Goal: Task Accomplishment & Management: Manage account settings

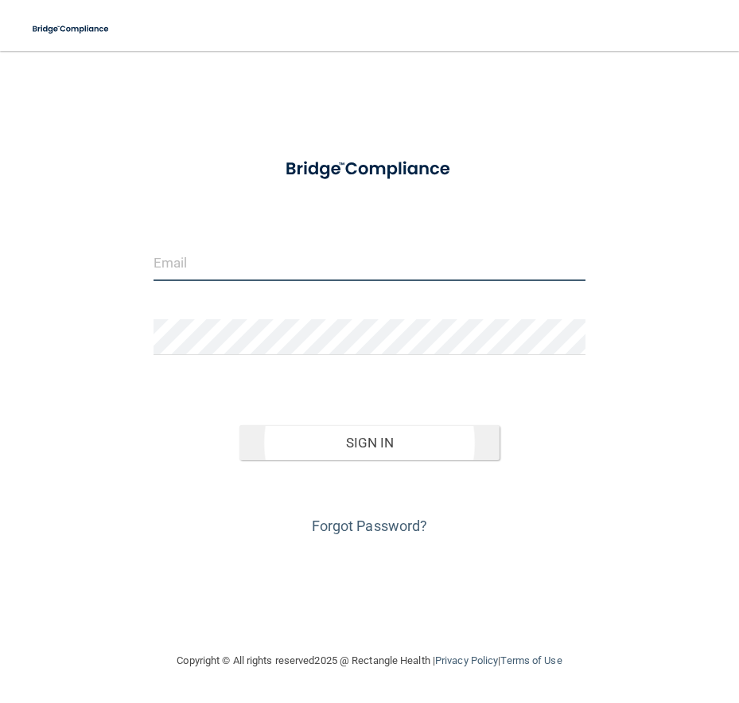
type input "[PERSON_NAME][EMAIL_ADDRESS][DOMAIN_NAME]"
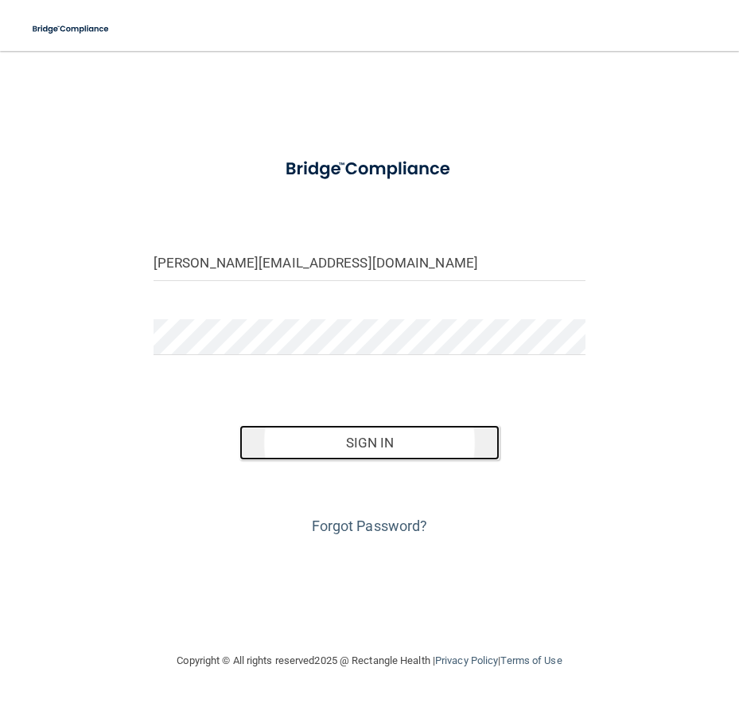
click at [349, 436] on button "Sign In" at bounding box center [369, 442] width 259 height 35
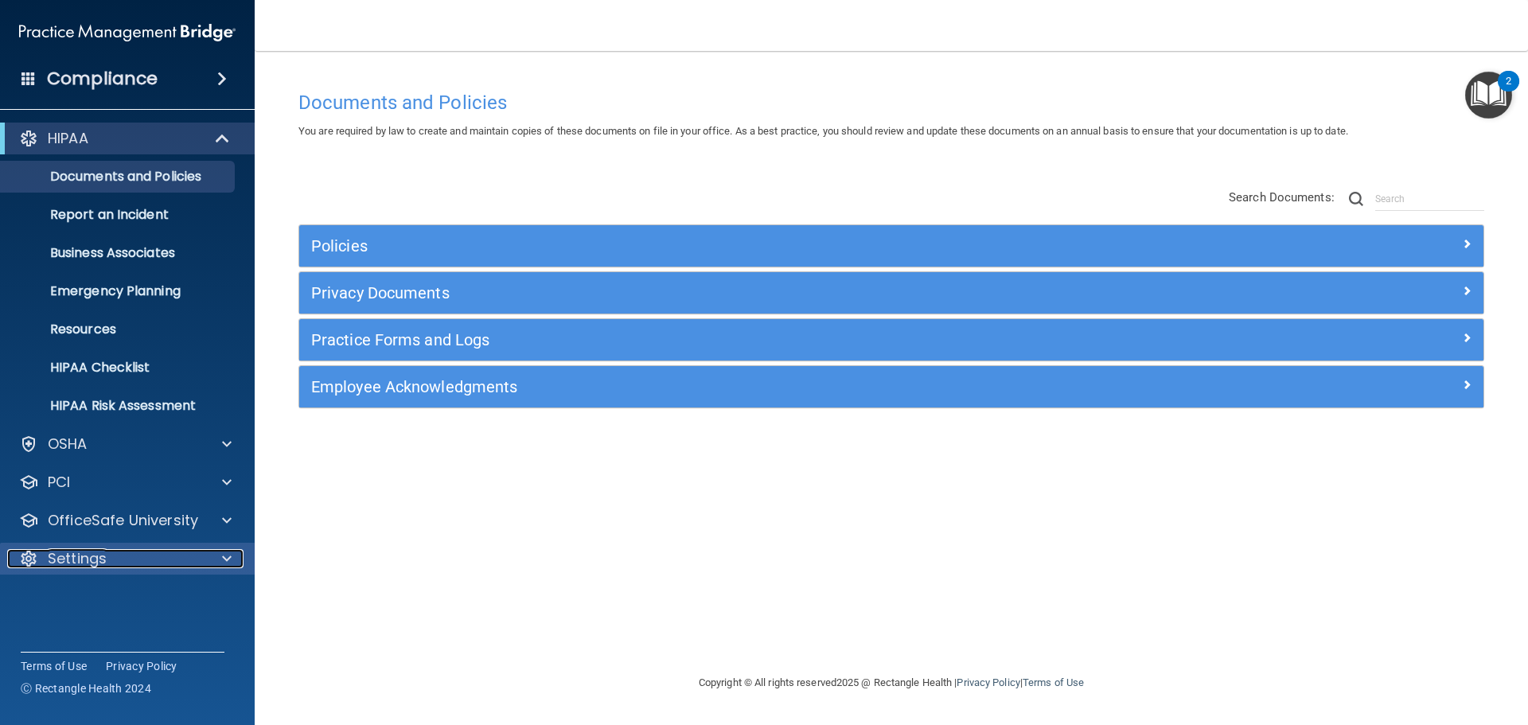
click at [223, 557] on span at bounding box center [227, 558] width 10 height 19
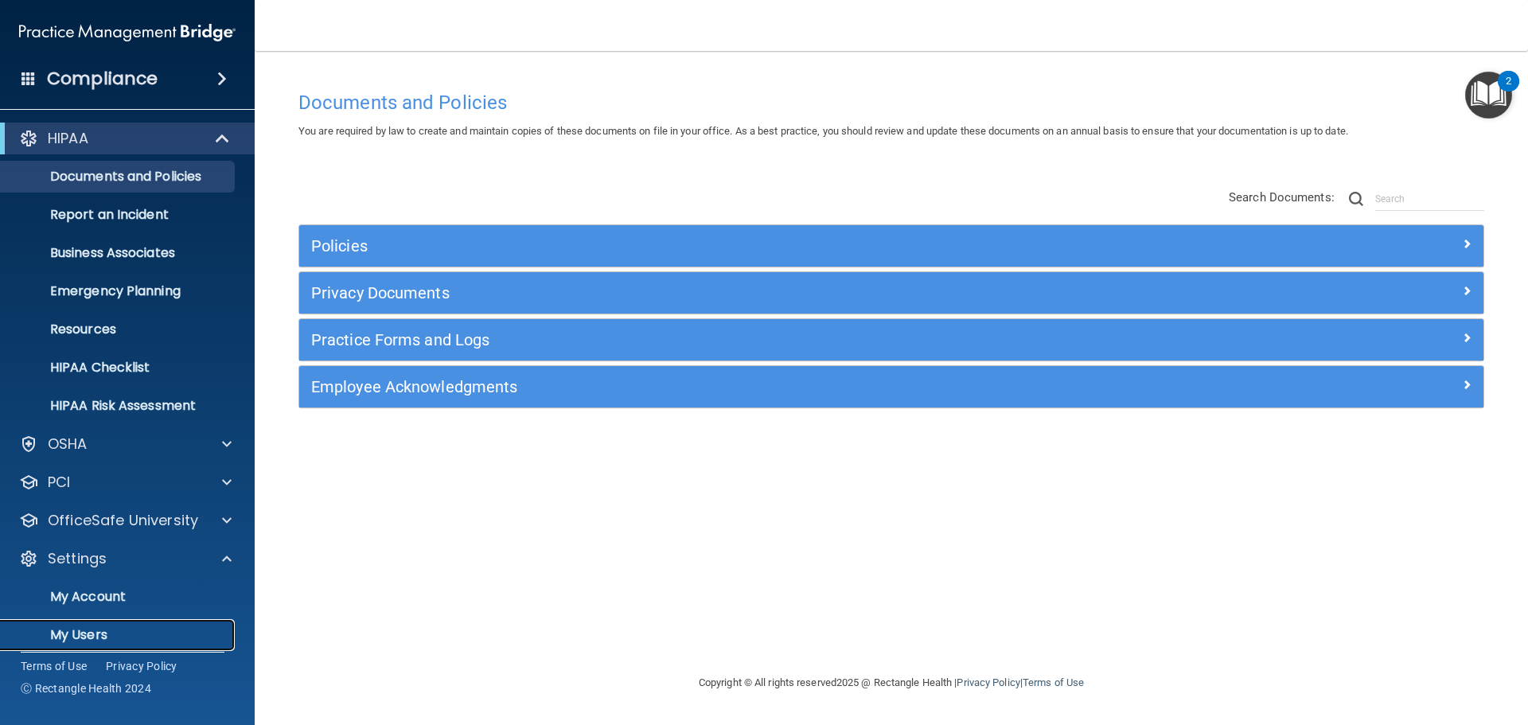
click at [92, 633] on p "My Users" at bounding box center [118, 635] width 217 height 16
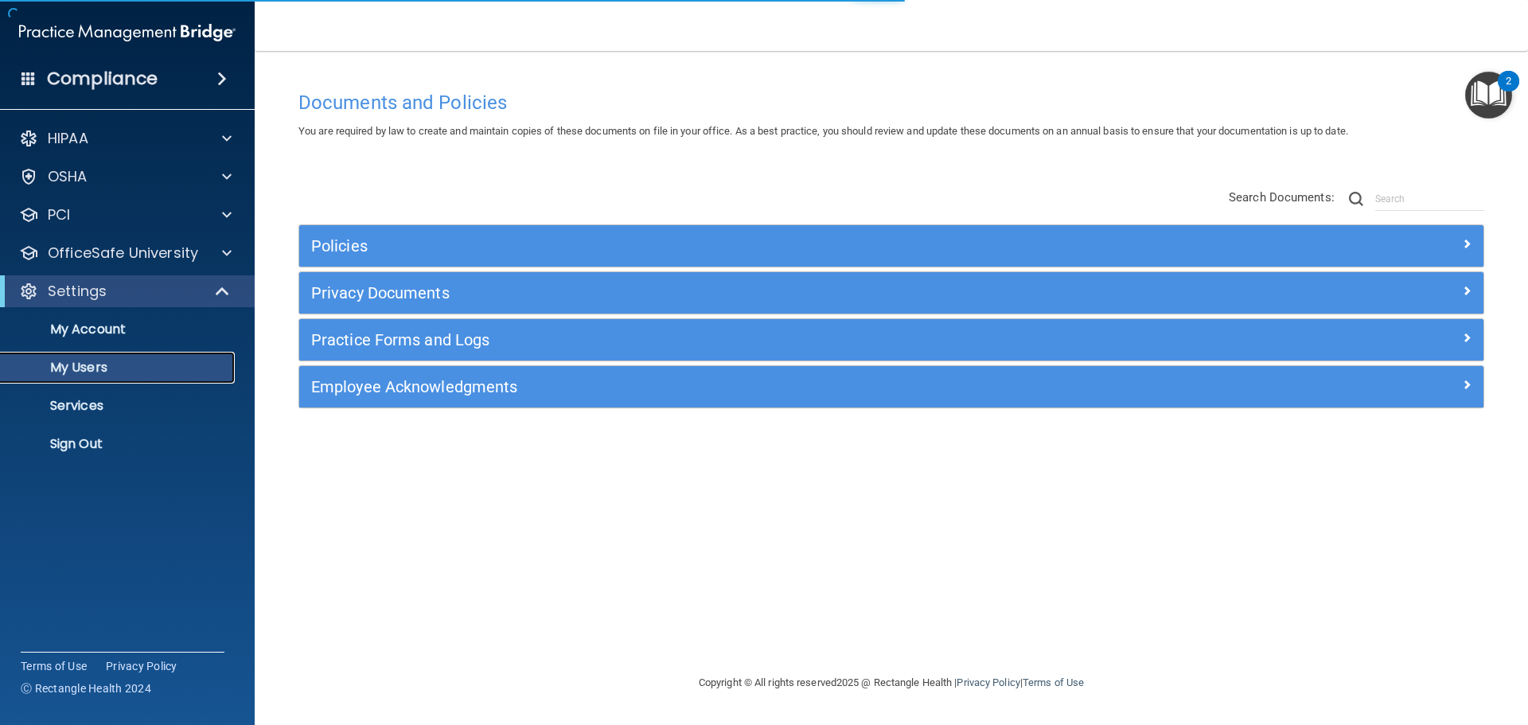
select select "20"
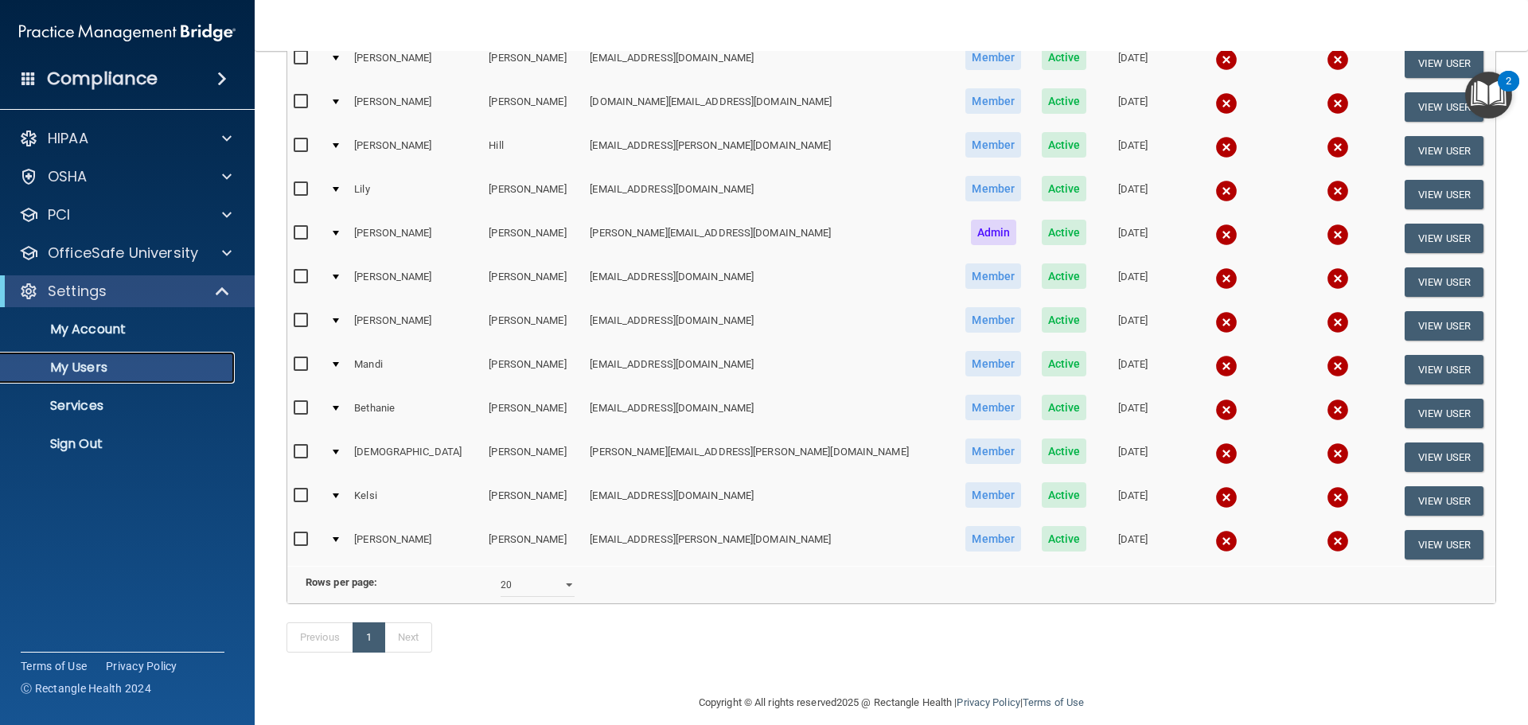
scroll to position [318, 0]
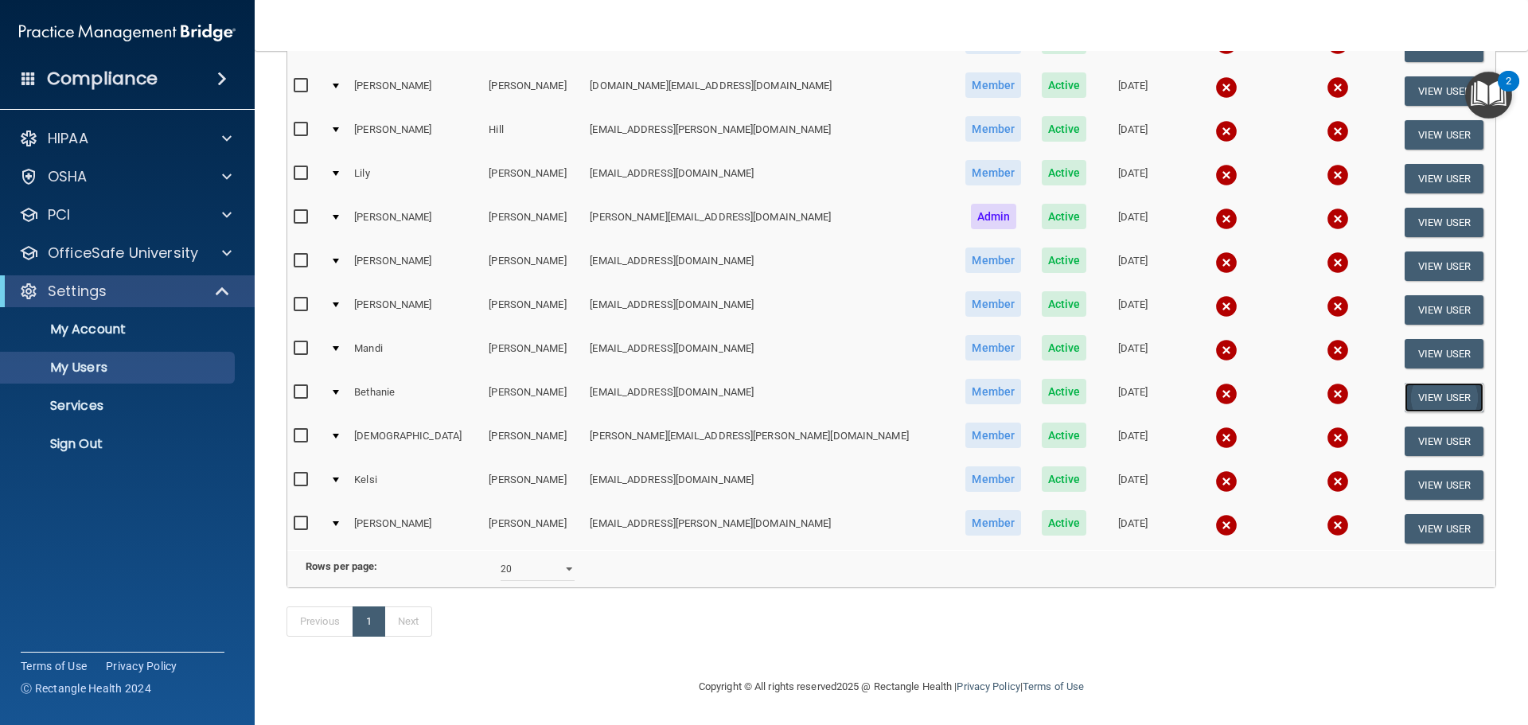
click at [739, 383] on button "View User" at bounding box center [1444, 397] width 79 height 29
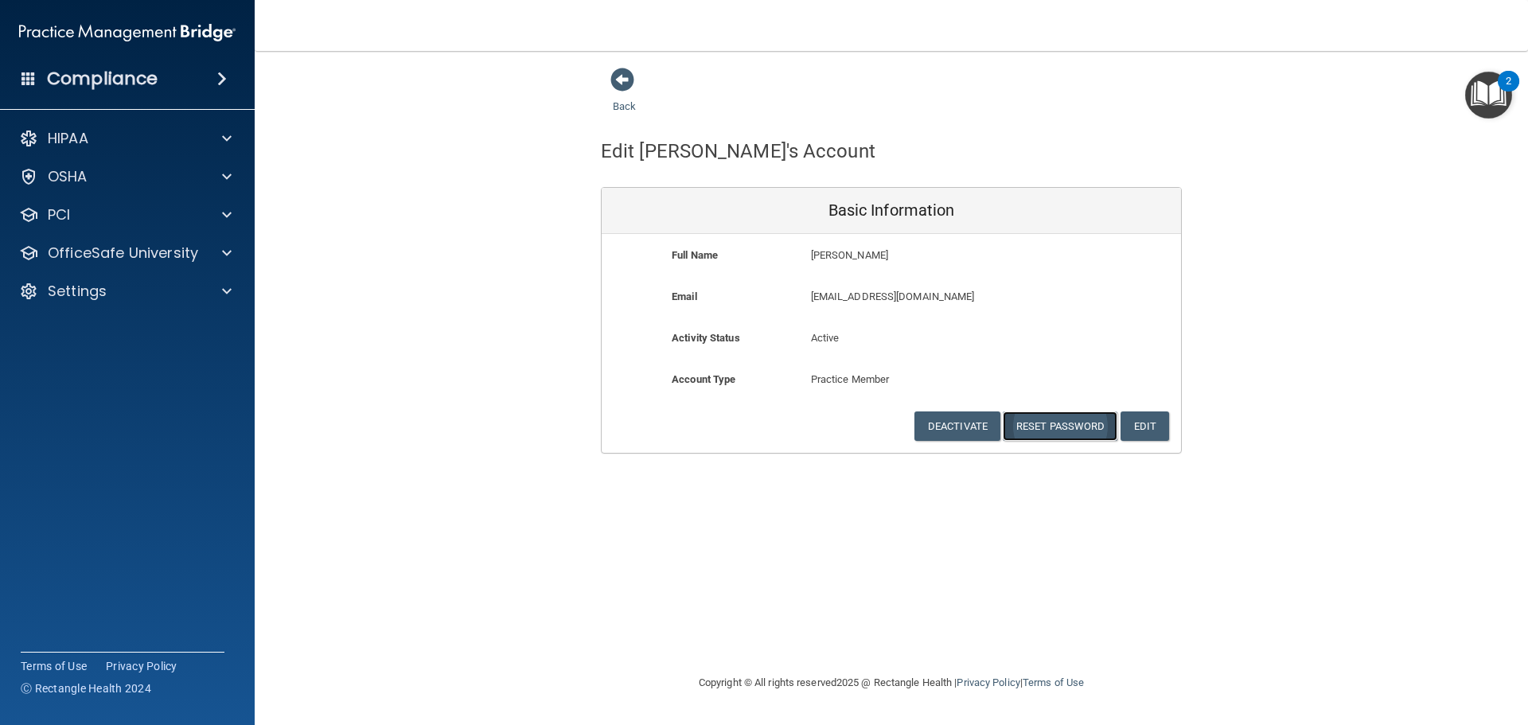
click at [739, 427] on button "Reset Password" at bounding box center [1060, 426] width 115 height 29
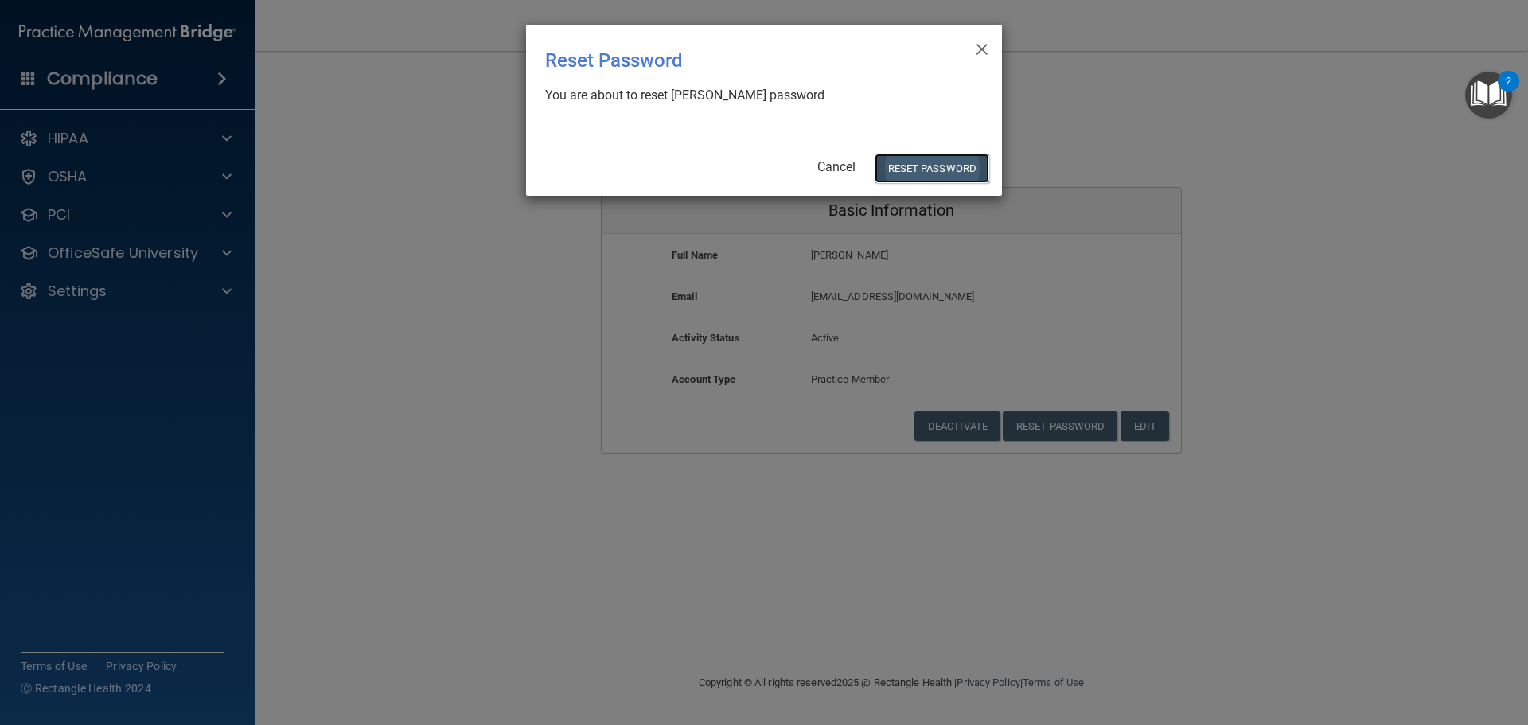
click at [739, 172] on button "Reset Password" at bounding box center [932, 168] width 115 height 29
click at [739, 164] on button "Reset Password" at bounding box center [932, 168] width 115 height 29
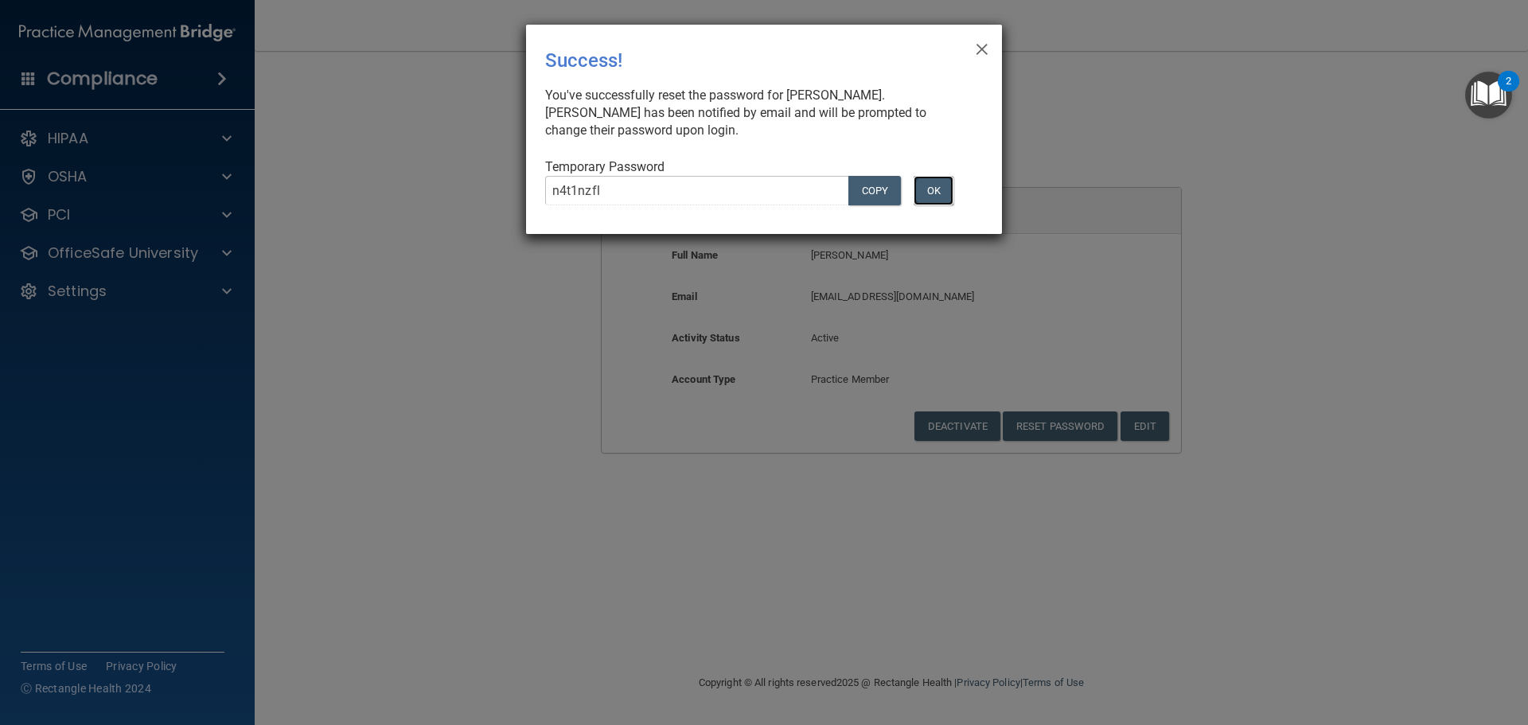
click at [739, 188] on button "OK" at bounding box center [934, 190] width 40 height 29
click at [739, 193] on button "OK" at bounding box center [934, 190] width 40 height 29
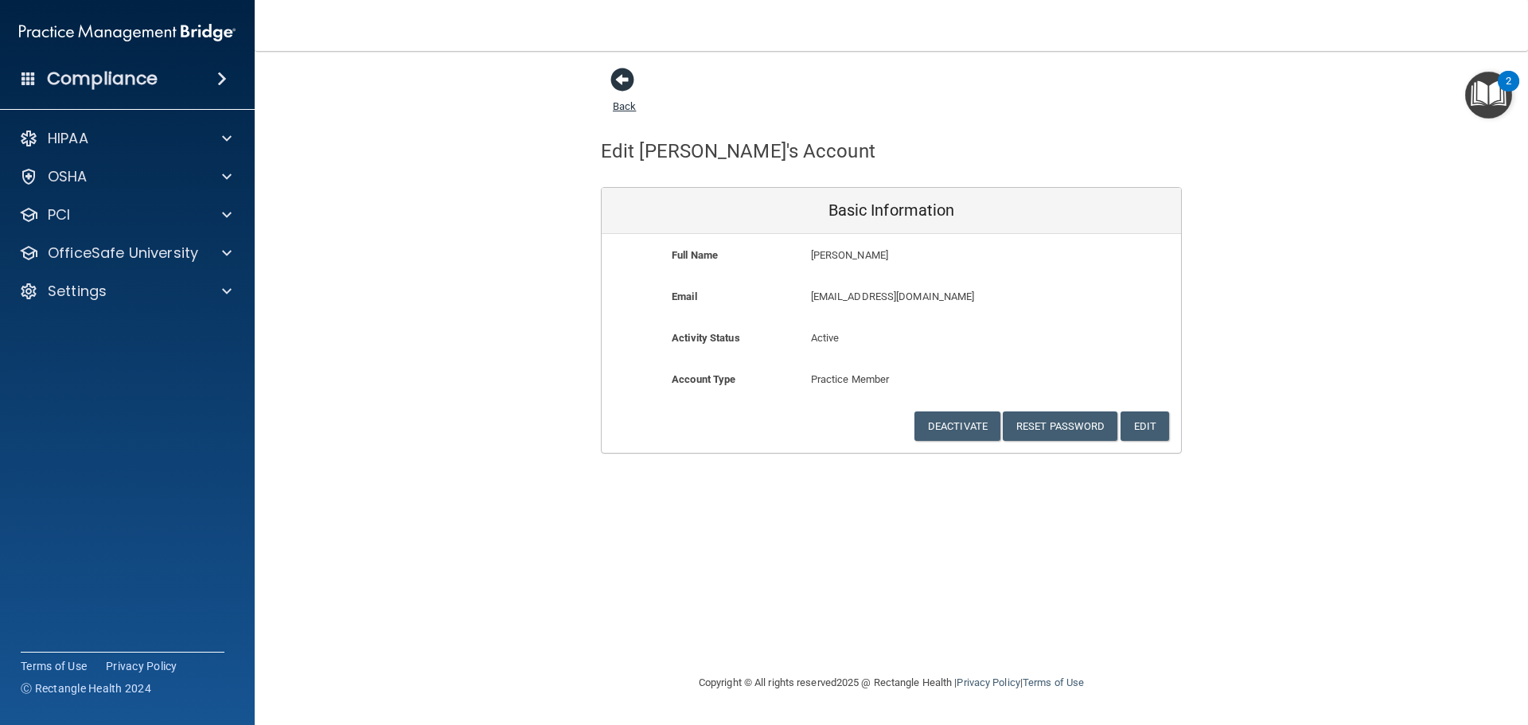
click at [627, 80] on span at bounding box center [623, 80] width 24 height 24
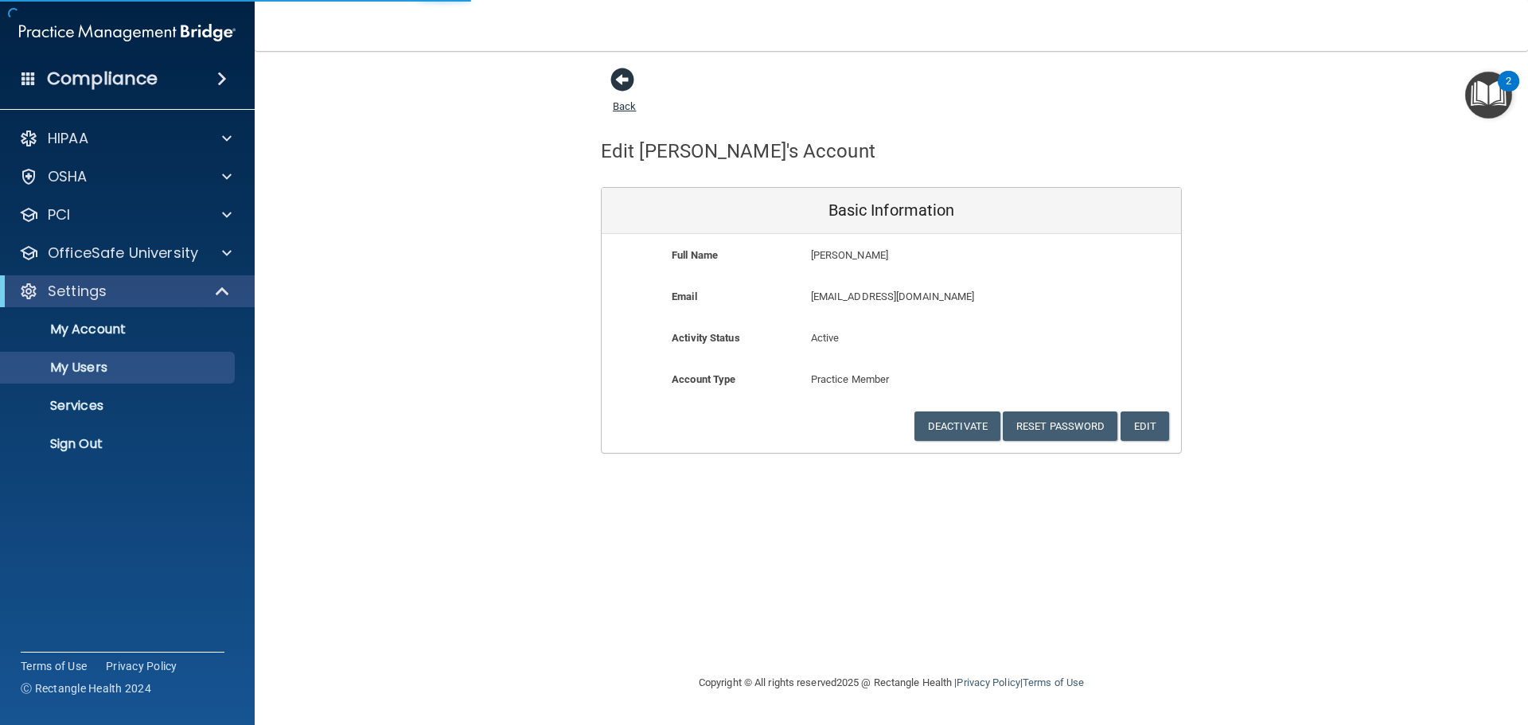
select select "20"
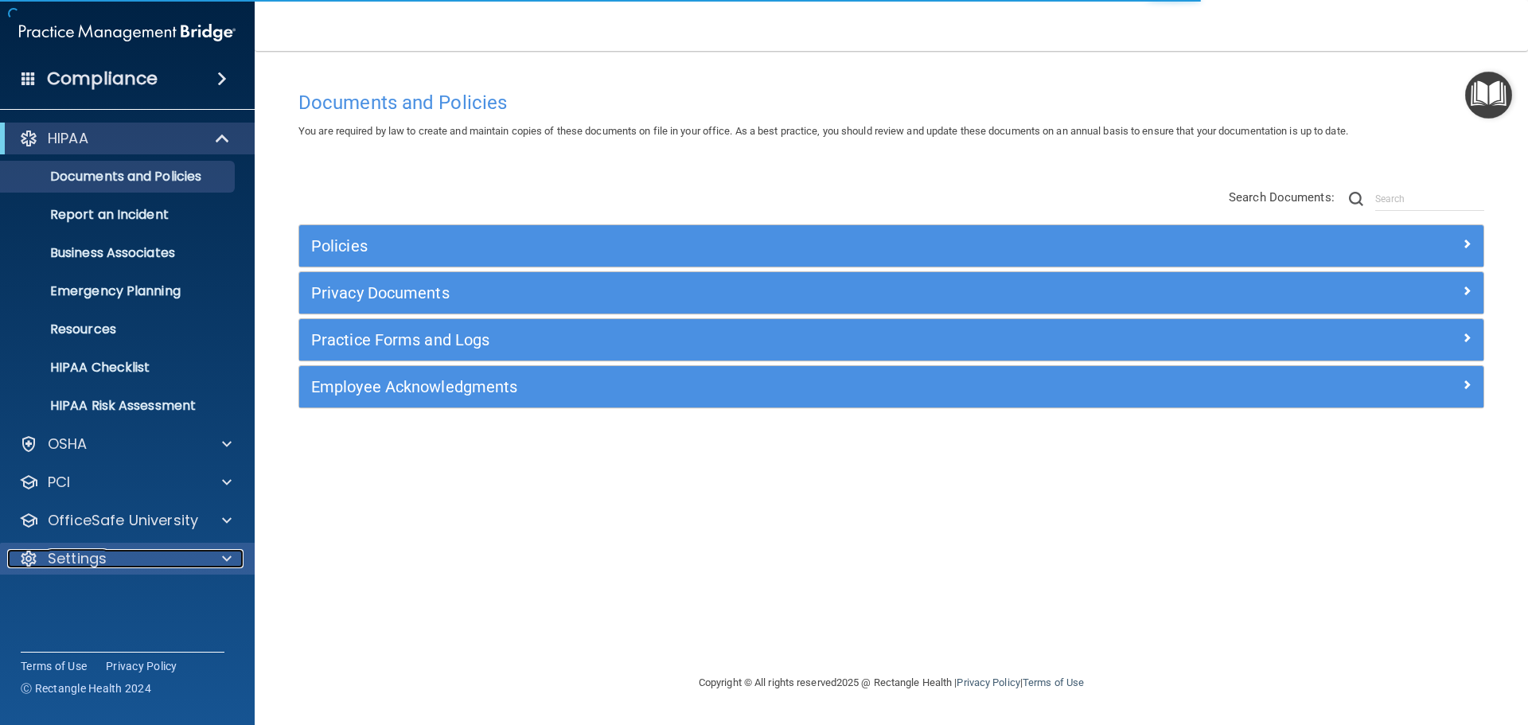
click at [232, 558] on div at bounding box center [225, 558] width 40 height 19
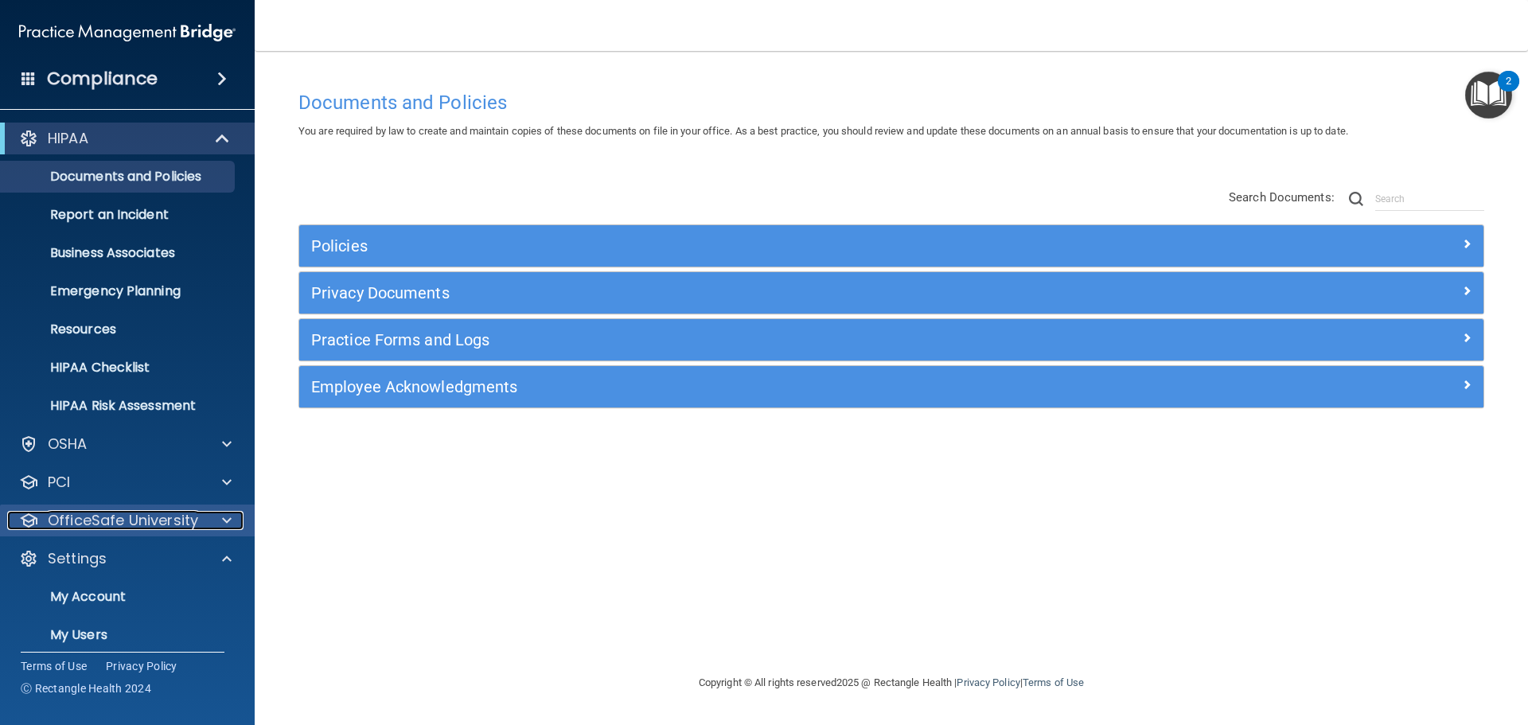
click at [228, 513] on span at bounding box center [227, 520] width 10 height 19
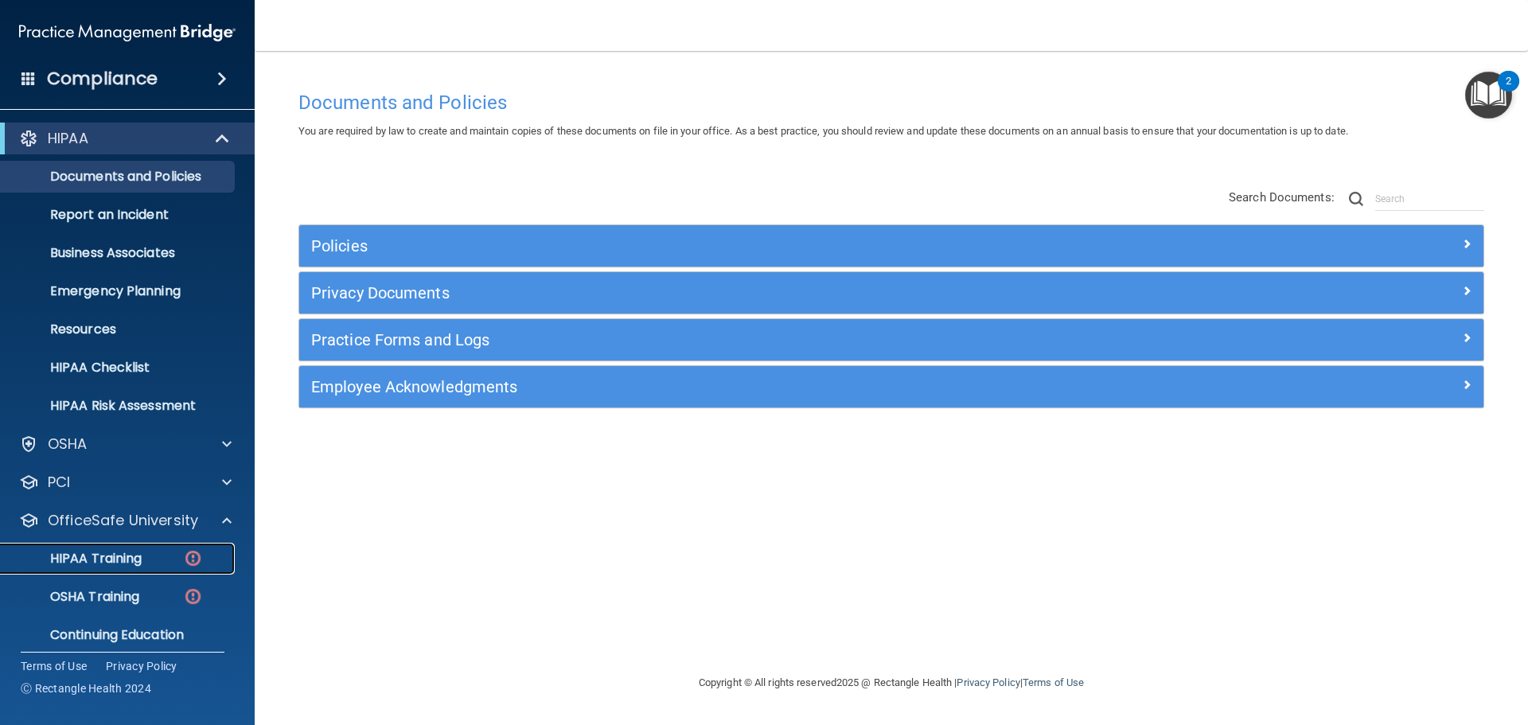
click at [122, 560] on p "HIPAA Training" at bounding box center [75, 559] width 131 height 16
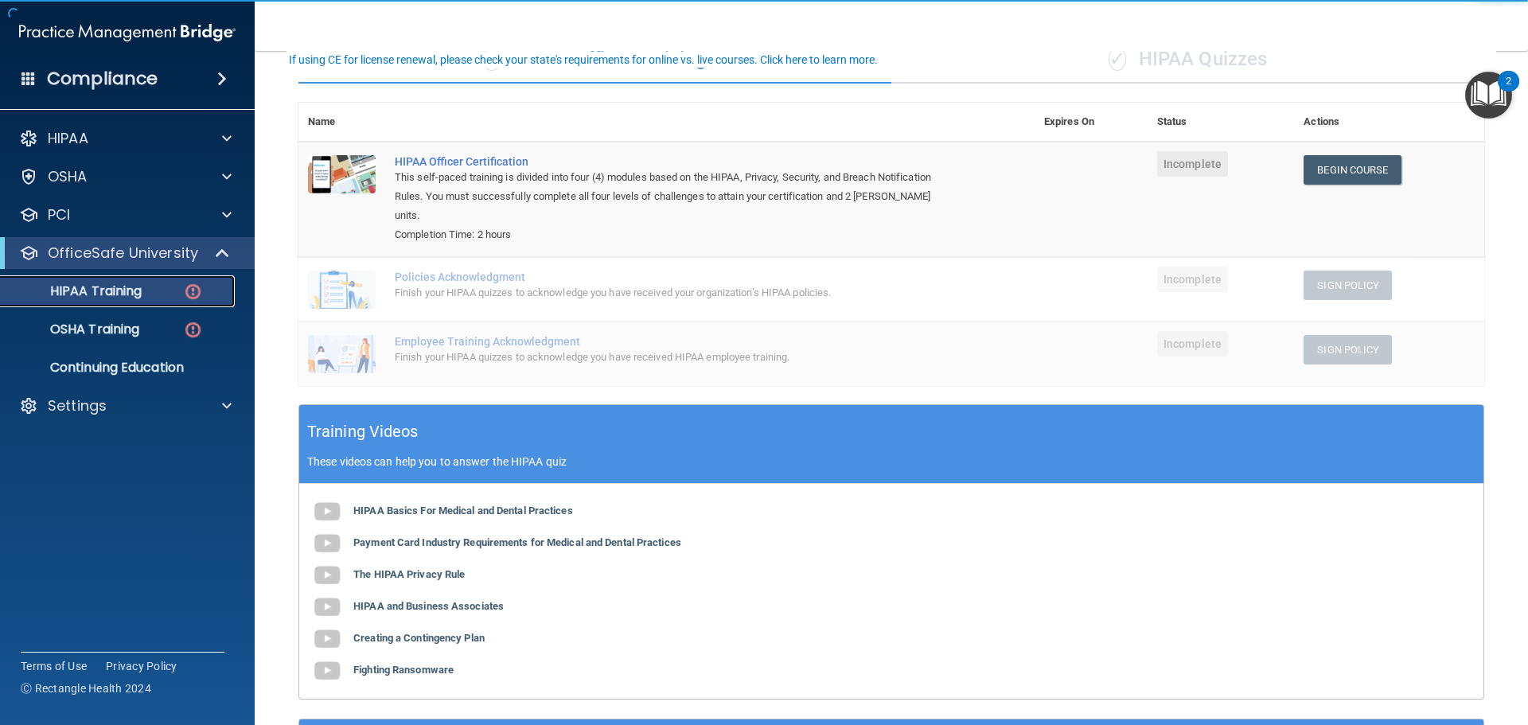
scroll to position [159, 0]
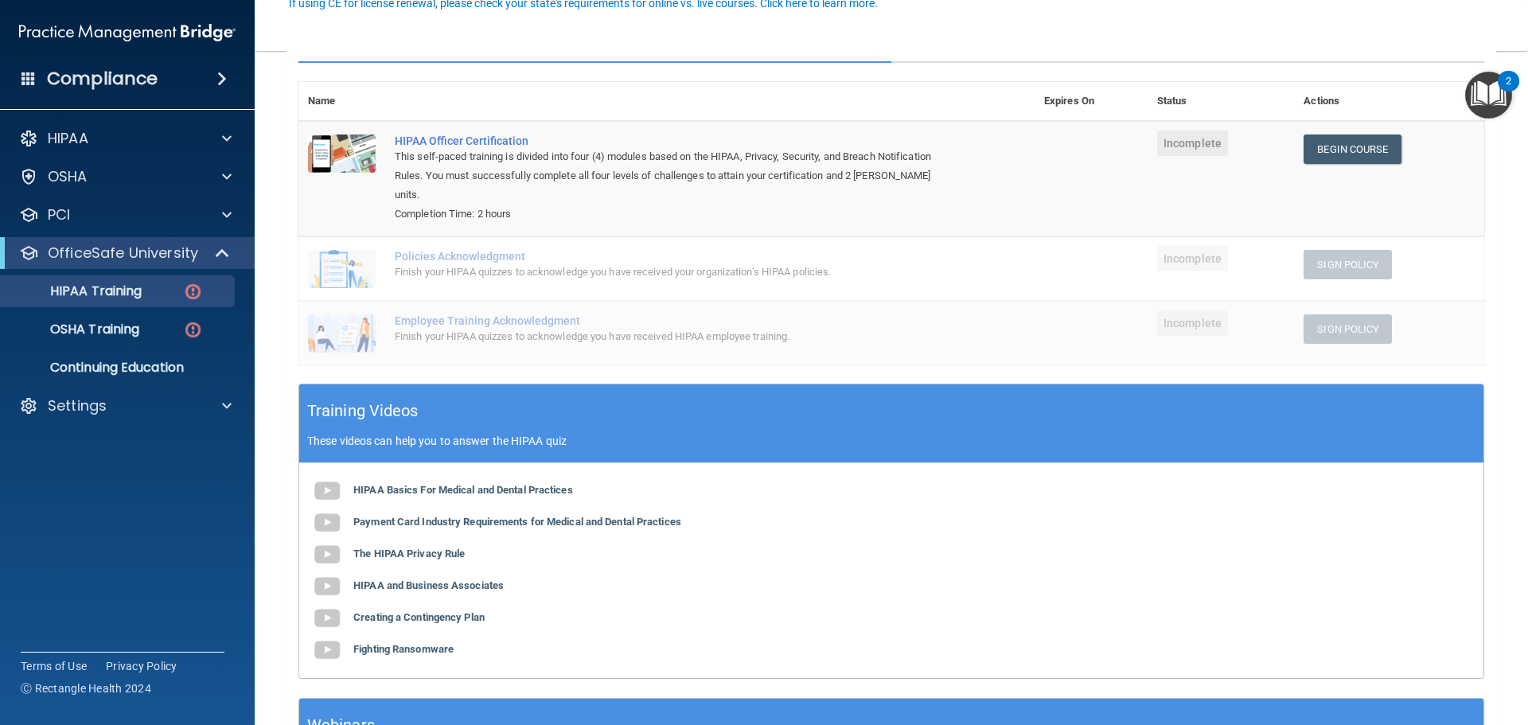
drag, startPoint x: 19, startPoint y: 70, endPoint x: 26, endPoint y: 76, distance: 9.6
click at [20, 71] on div "Compliance" at bounding box center [127, 78] width 255 height 35
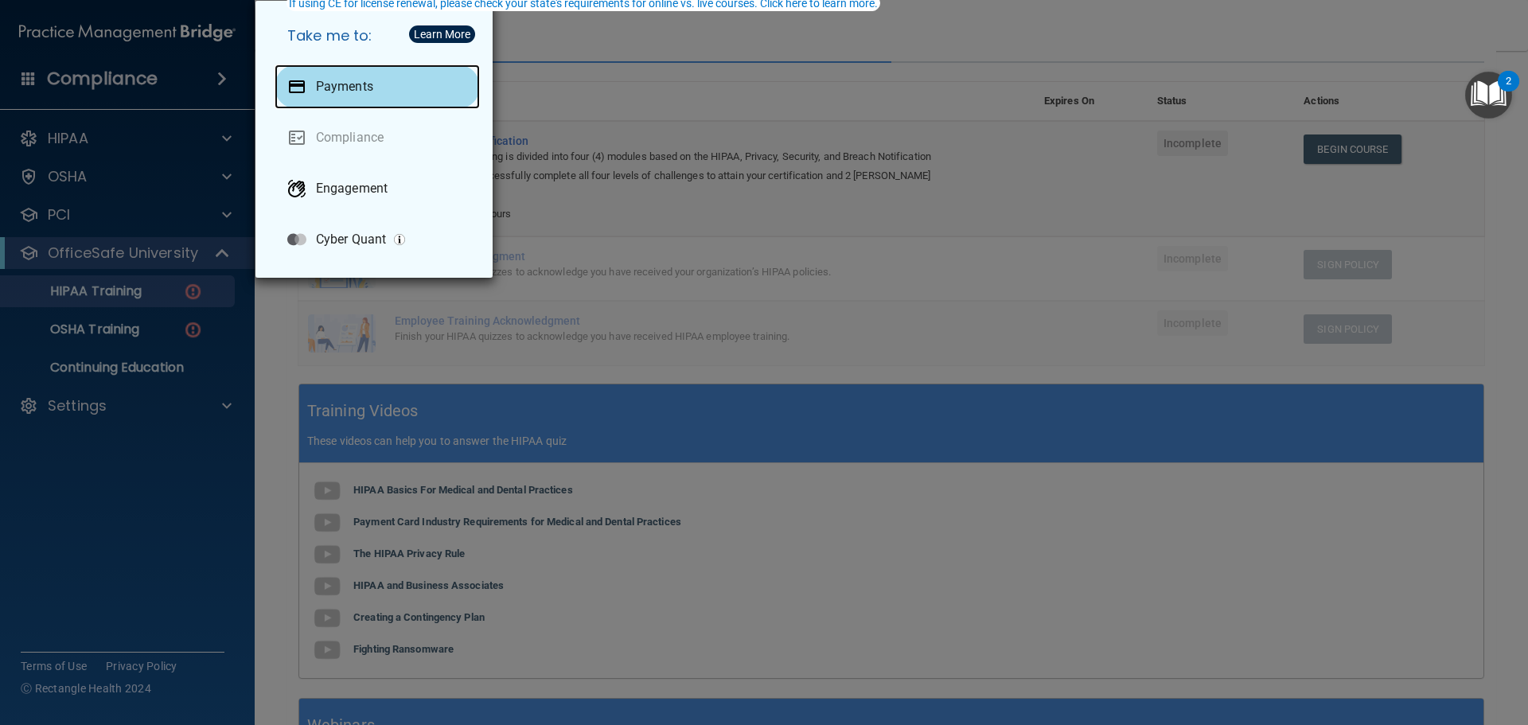
click at [354, 84] on p "Payments" at bounding box center [344, 87] width 57 height 16
